Goal: Task Accomplishment & Management: Manage account settings

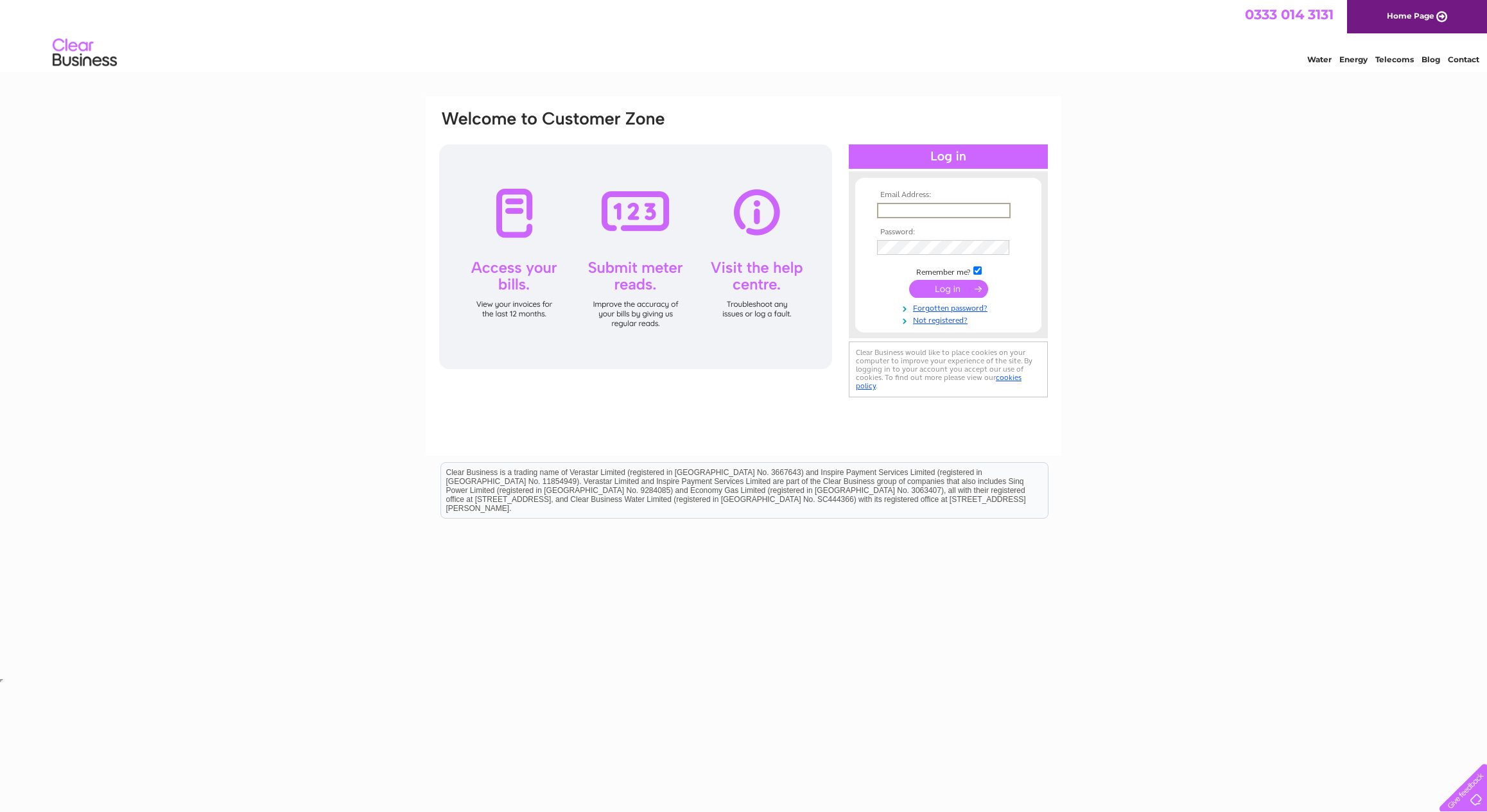
type input "trevor2@midheli.co.uk"
click at [950, 287] on input "submit" at bounding box center [948, 289] width 79 height 18
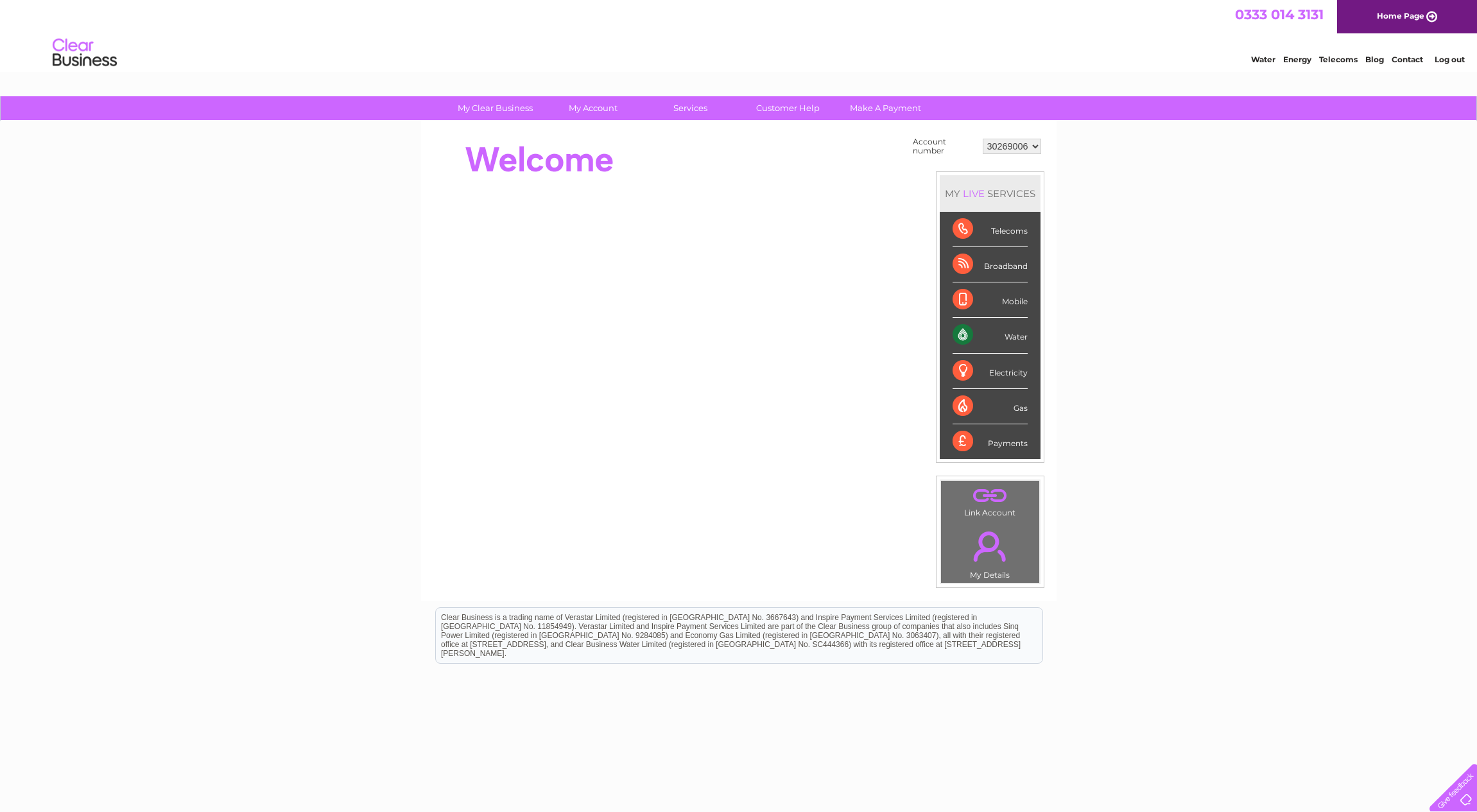
click at [1004, 339] on div "Water" at bounding box center [990, 335] width 75 height 35
click at [968, 335] on div "Water" at bounding box center [990, 335] width 75 height 35
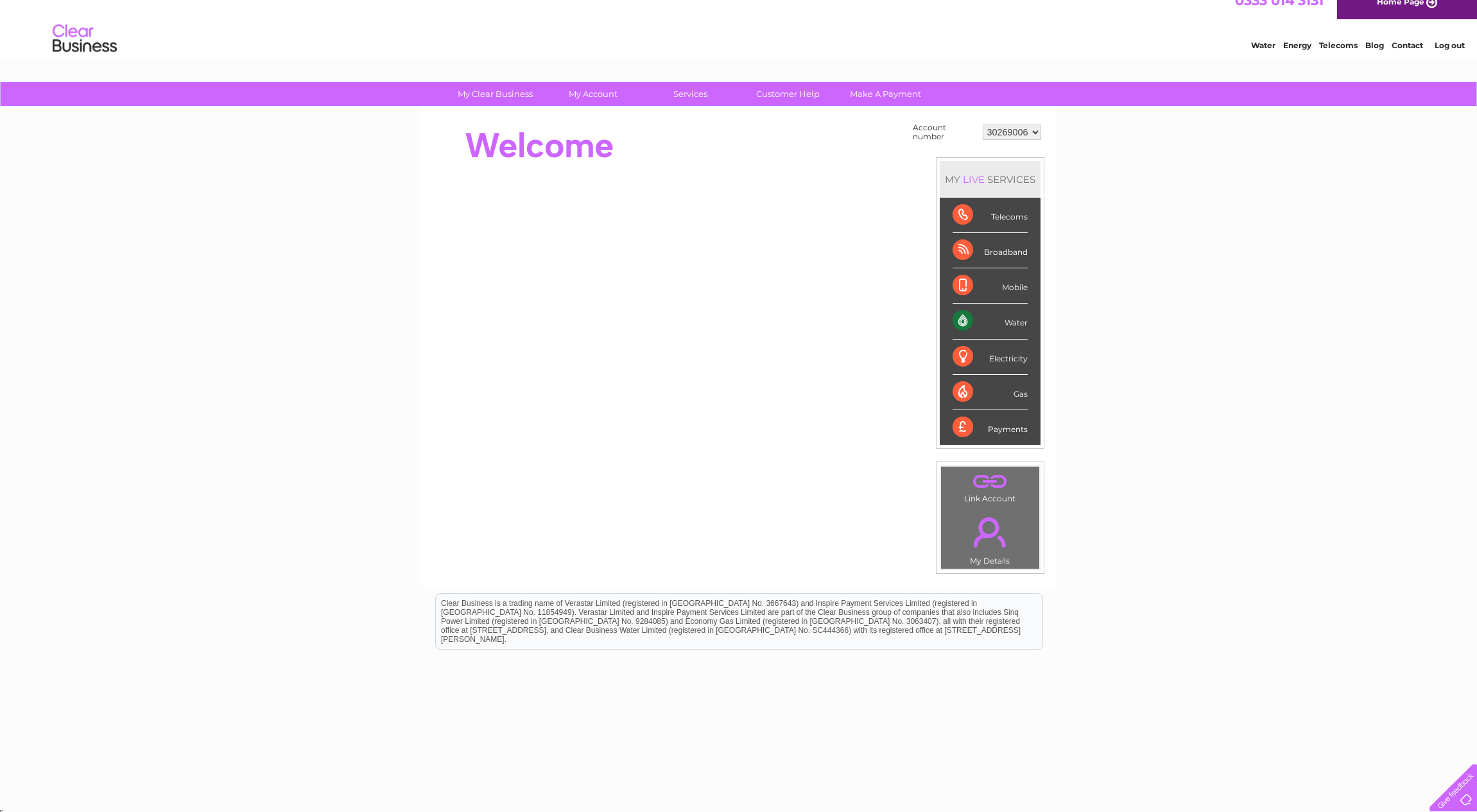
scroll to position [7, 0]
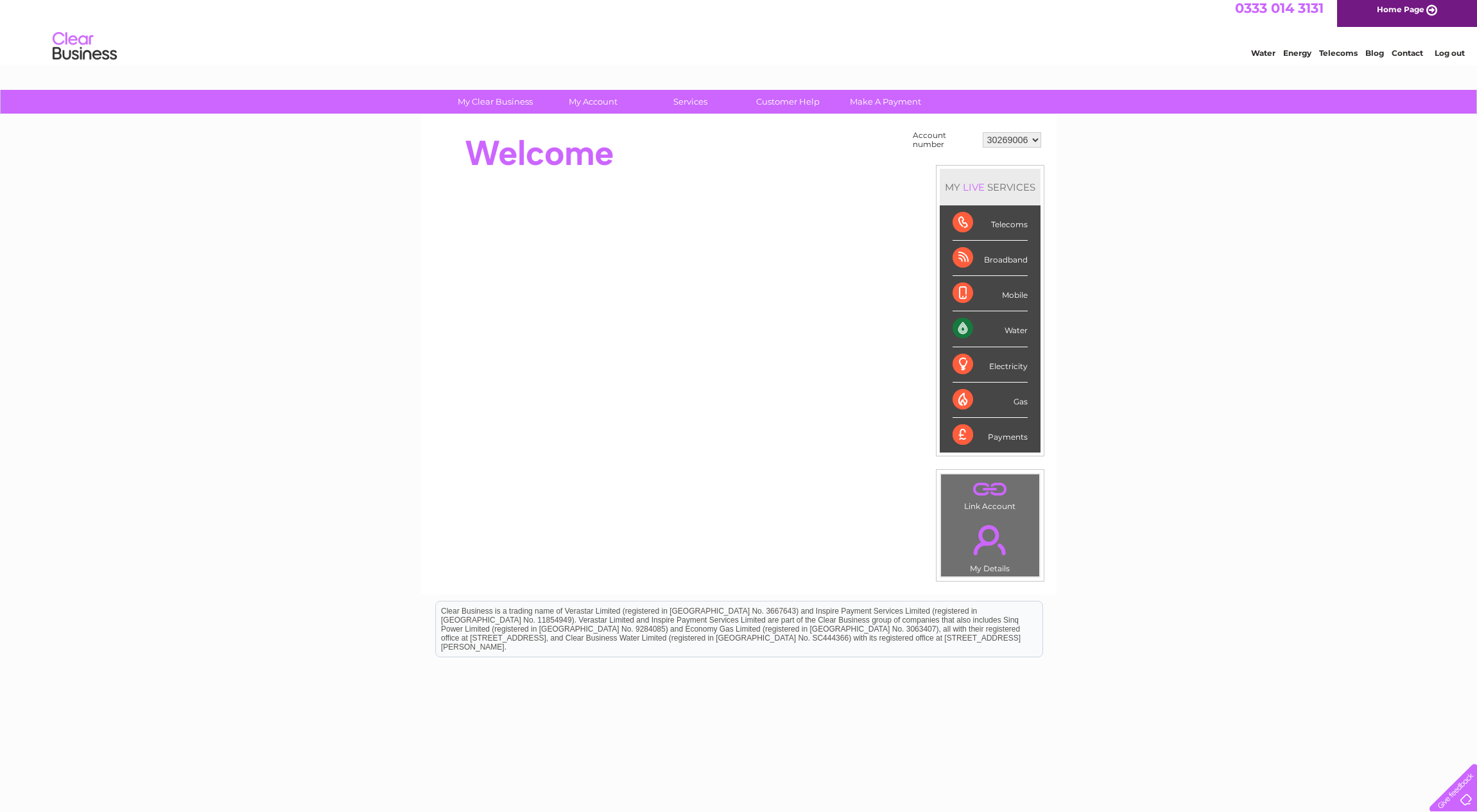
click at [1010, 325] on div "Water" at bounding box center [990, 329] width 75 height 35
click at [961, 328] on div "Water" at bounding box center [990, 329] width 75 height 35
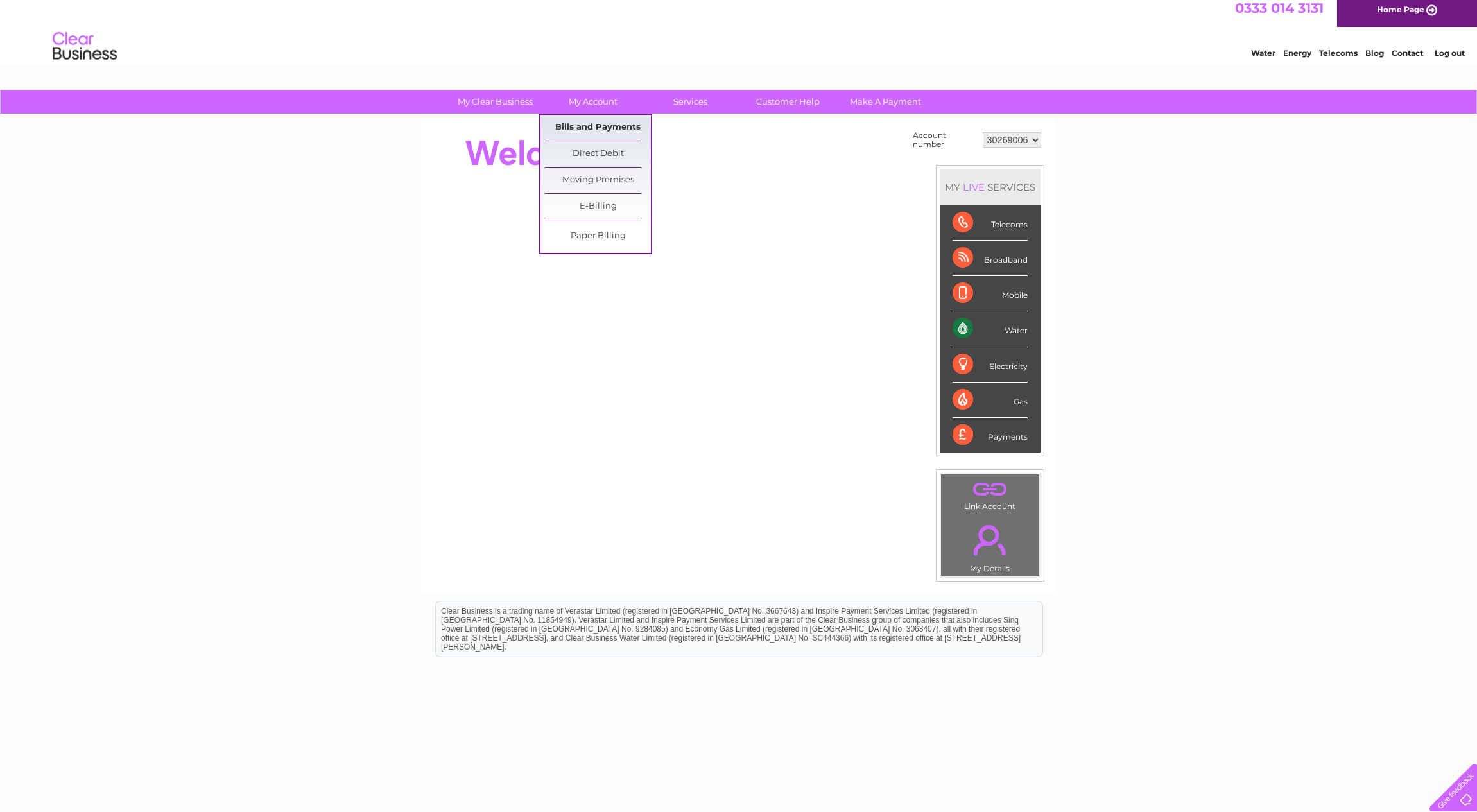
click at [594, 131] on link "Bills and Payments" at bounding box center [598, 128] width 106 height 26
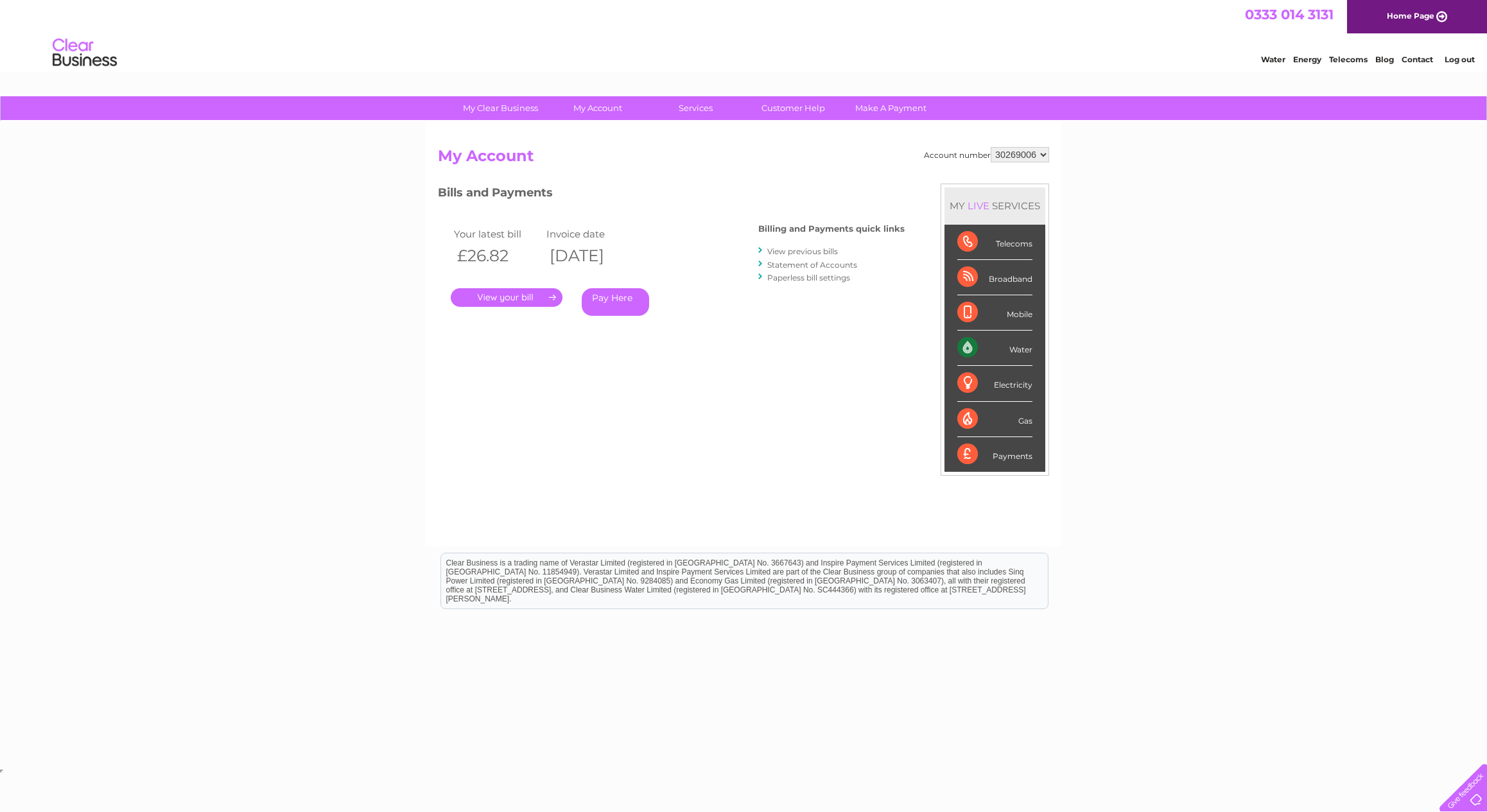
click at [498, 290] on link "." at bounding box center [507, 297] width 112 height 18
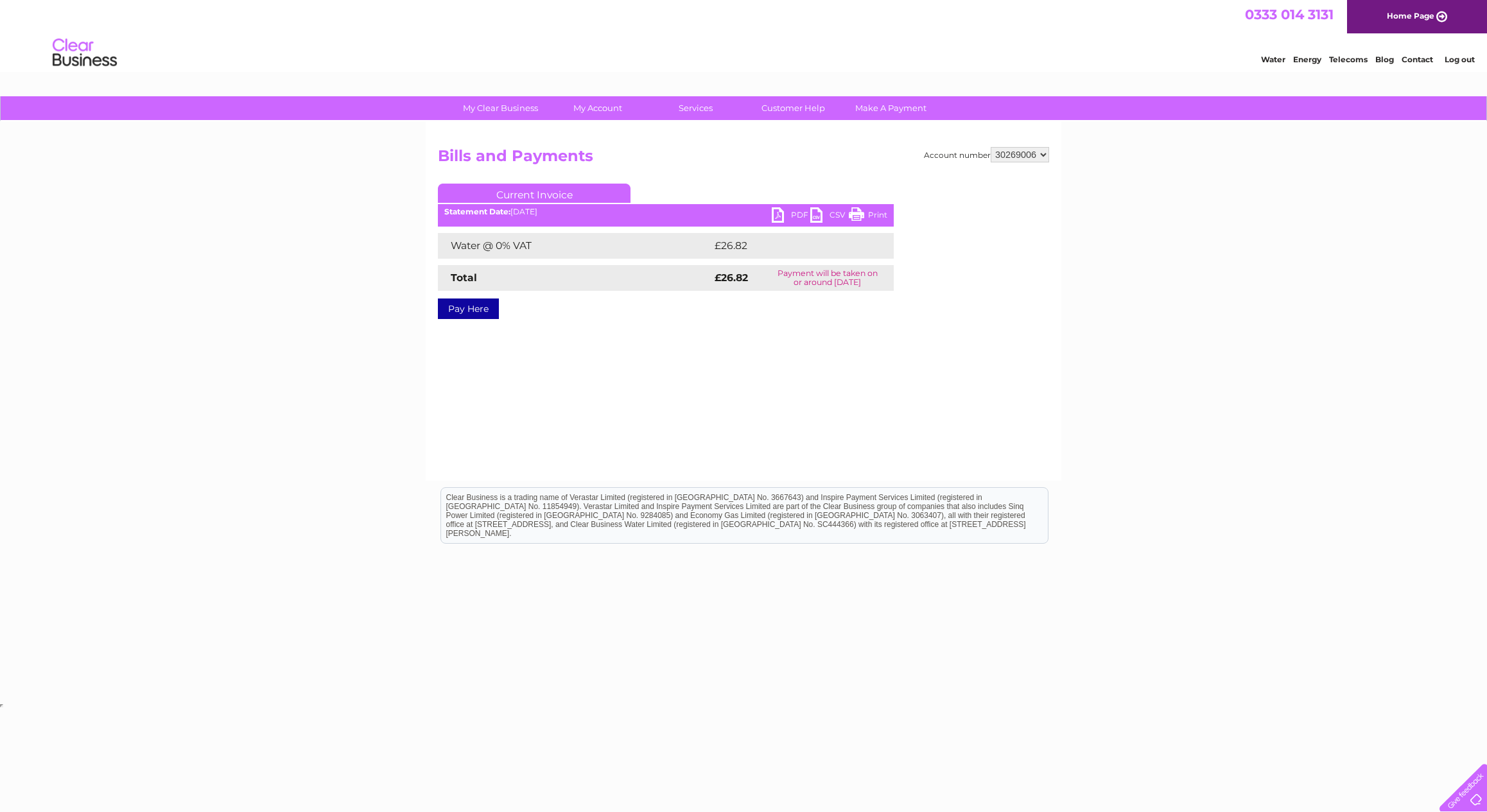
click at [782, 210] on link "PDF" at bounding box center [791, 216] width 38 height 18
